Goal: Task Accomplishment & Management: Complete application form

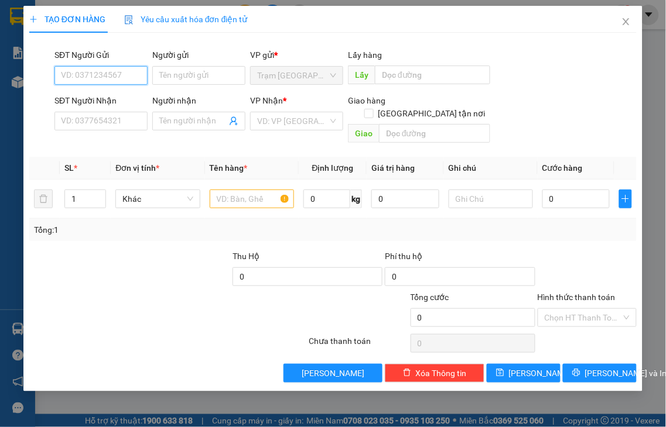
click at [116, 74] on input "SĐT Người Gửi" at bounding box center [100, 75] width 93 height 19
type input "09202620447"
click at [178, 77] on input "Người gửi" at bounding box center [198, 75] width 93 height 19
type input "UVX"
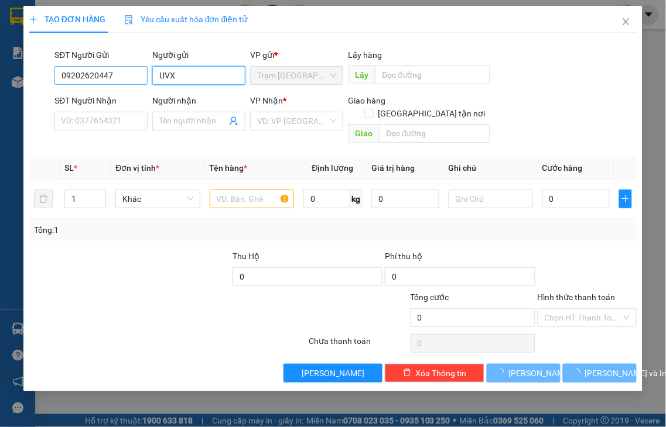
drag, startPoint x: 172, startPoint y: 77, endPoint x: 142, endPoint y: 69, distance: 30.8
click at [142, 69] on div "SĐT Người Gửi 09202620447 Người gửi UVX UVX VP gửi * Trạm Ninh Hải Lấy hàng Lấy" at bounding box center [345, 69] width 587 height 41
drag, startPoint x: 208, startPoint y: 71, endPoint x: 102, endPoint y: 76, distance: 106.7
click at [113, 73] on div "SĐT Người Gửi 09202620447 Người gửi UVX UVX VP gửi * Trạm Ninh Hải Lấy hàng Lấy" at bounding box center [345, 69] width 587 height 41
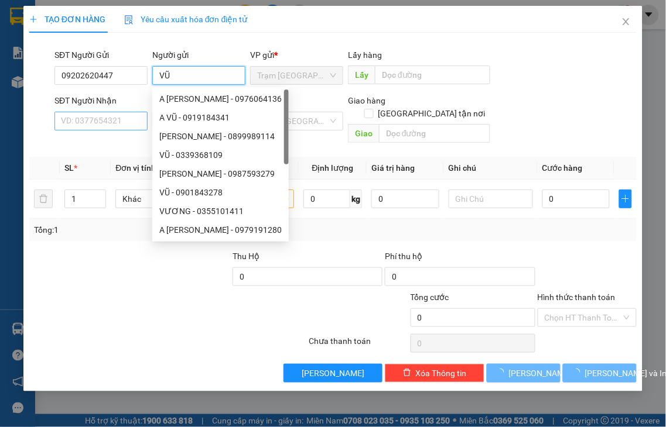
type input "VŨ"
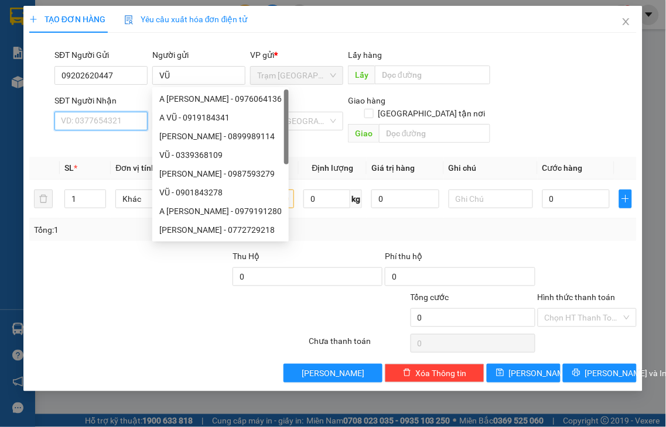
click at [73, 114] on input "SĐT Người Nhận" at bounding box center [100, 121] width 93 height 19
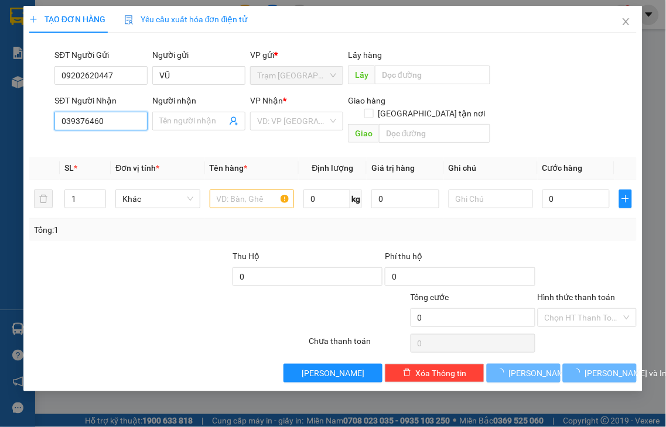
type input "0393764600"
click at [107, 145] on div "0393764600 - VY" at bounding box center [100, 144] width 79 height 13
type input "VY"
type input "20.000"
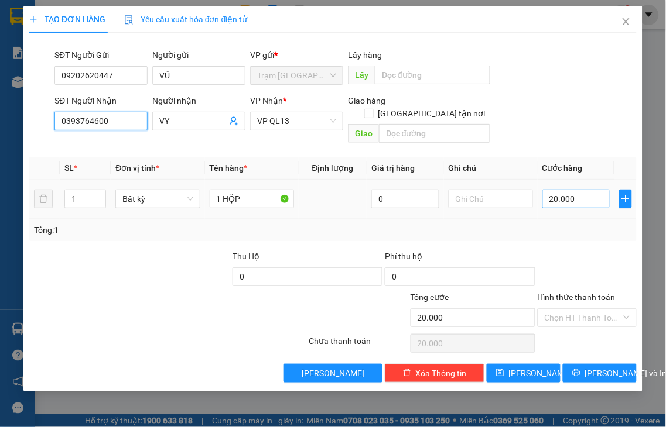
type input "0393764600"
click at [591, 190] on input "20.000" at bounding box center [575, 199] width 67 height 19
type input "3"
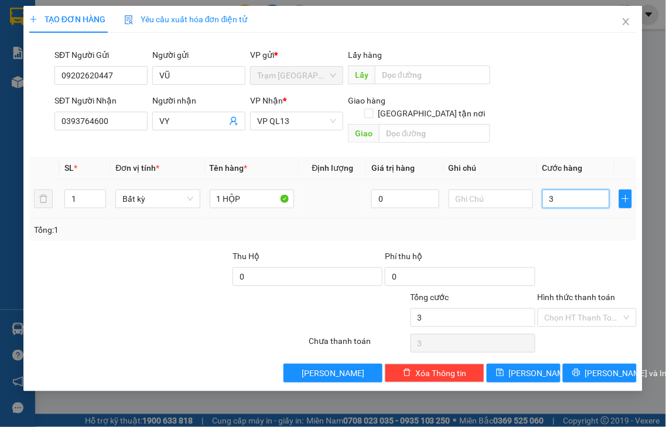
type input "30"
type input "30.000"
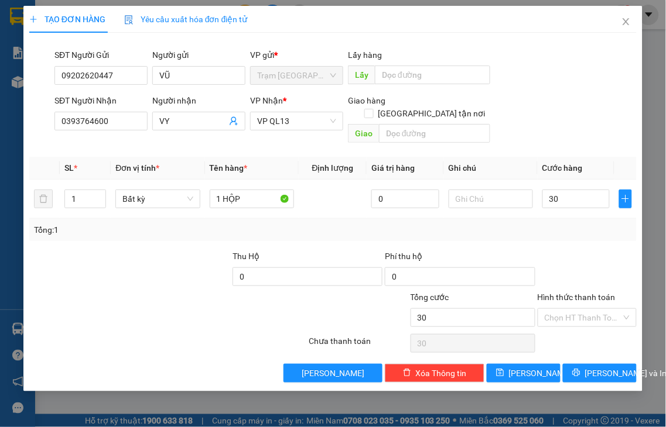
type input "30.000"
click at [590, 293] on label "Hình thức thanh toán" at bounding box center [576, 297] width 78 height 9
click at [590, 309] on input "Hình thức thanh toán" at bounding box center [582, 318] width 77 height 18
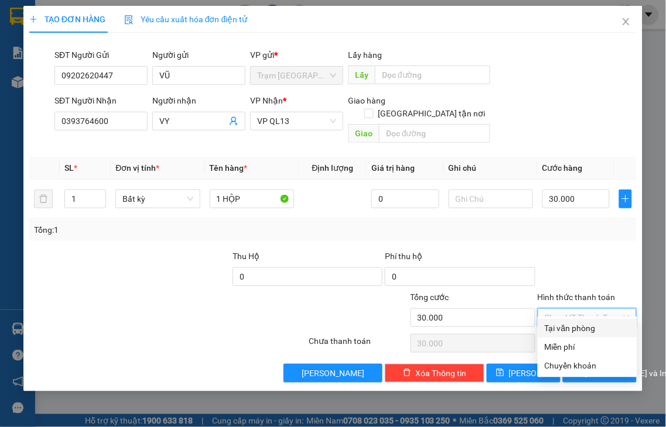
click at [590, 327] on div "Tại văn phòng" at bounding box center [586, 328] width 85 height 13
type input "0"
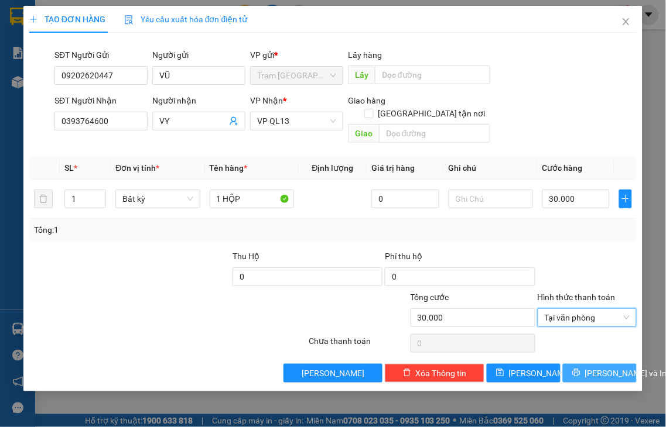
click at [591, 367] on span "Lưu và In" at bounding box center [626, 373] width 82 height 13
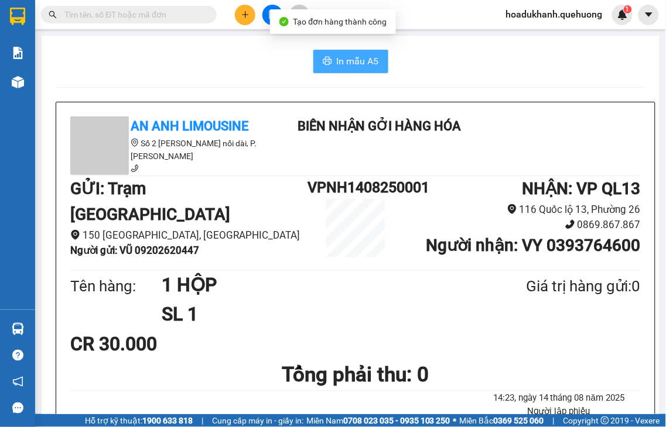
click at [337, 63] on span "In mẫu A5" at bounding box center [358, 61] width 42 height 15
